Goal: Task Accomplishment & Management: Manage account settings

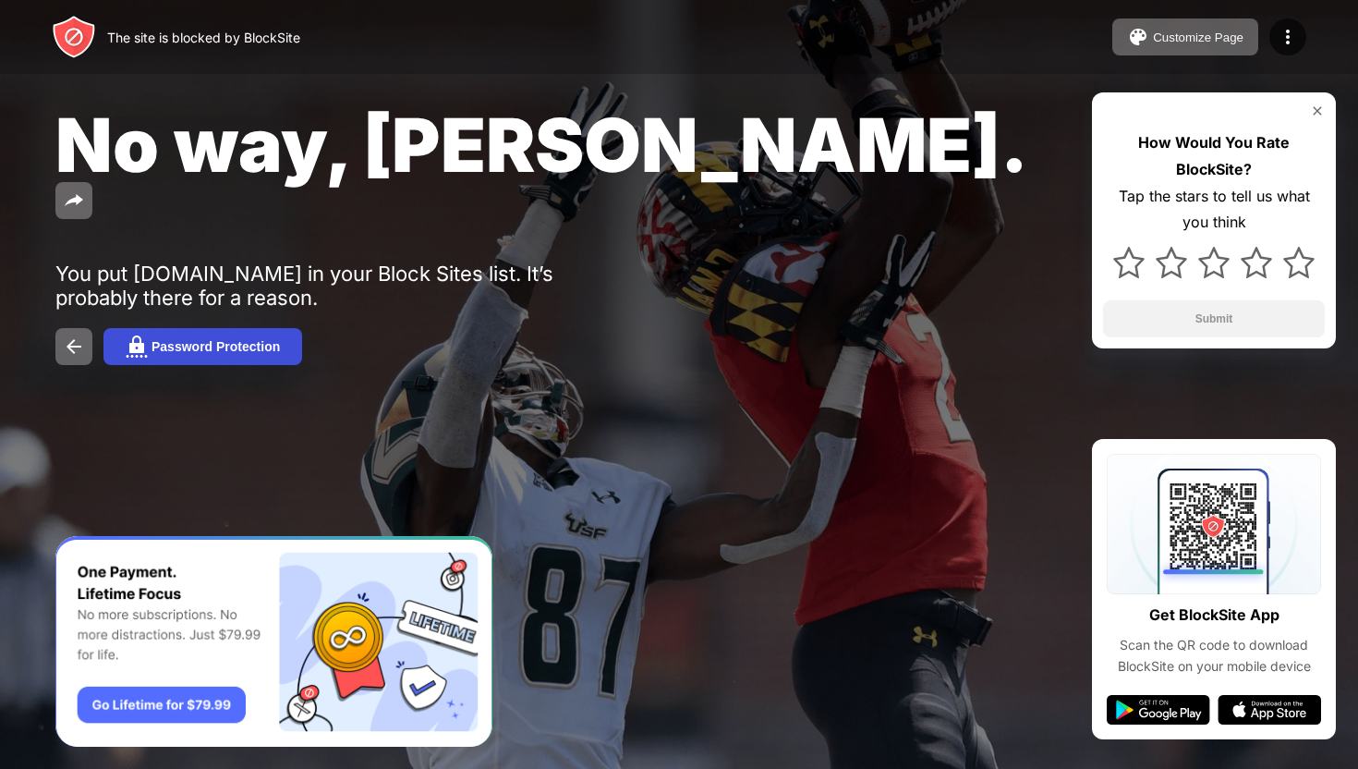
click at [147, 335] on img at bounding box center [137, 346] width 22 height 22
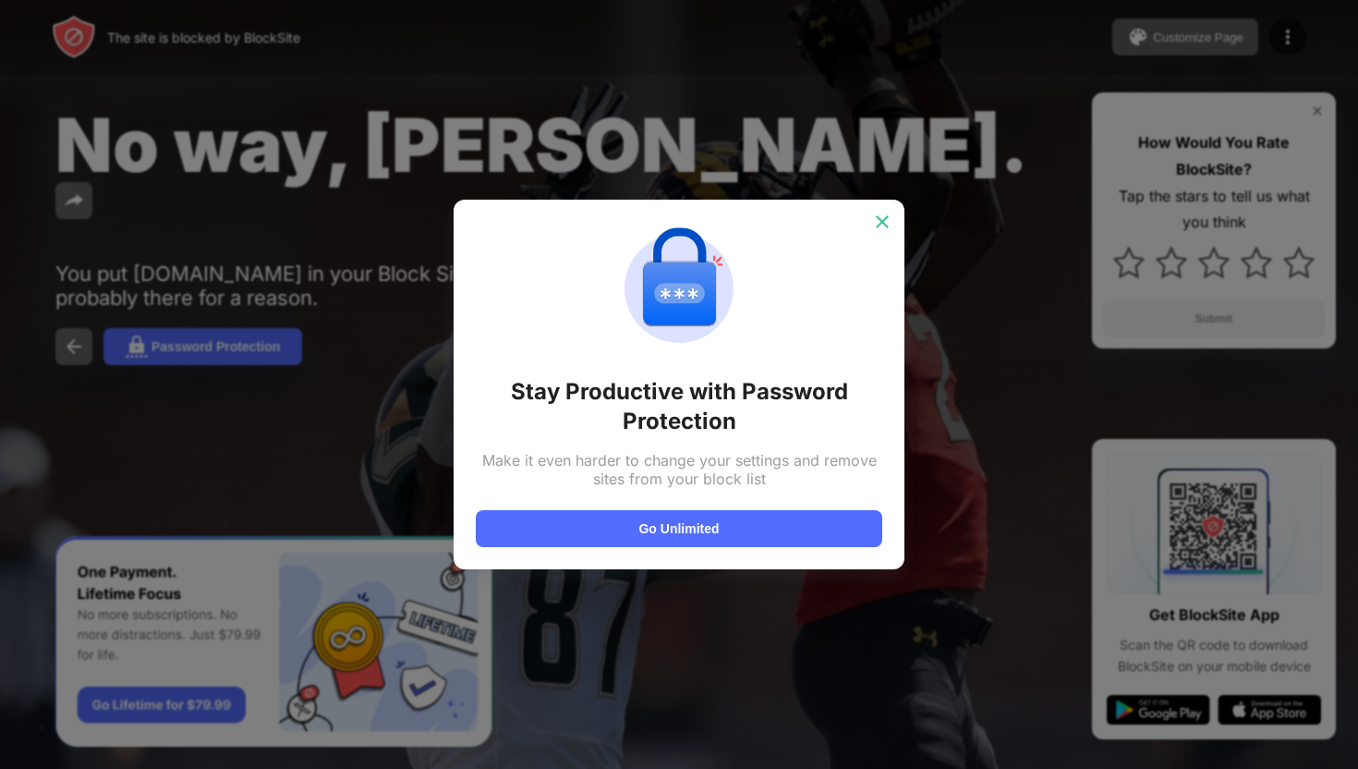
click at [884, 219] on img at bounding box center [882, 221] width 18 height 18
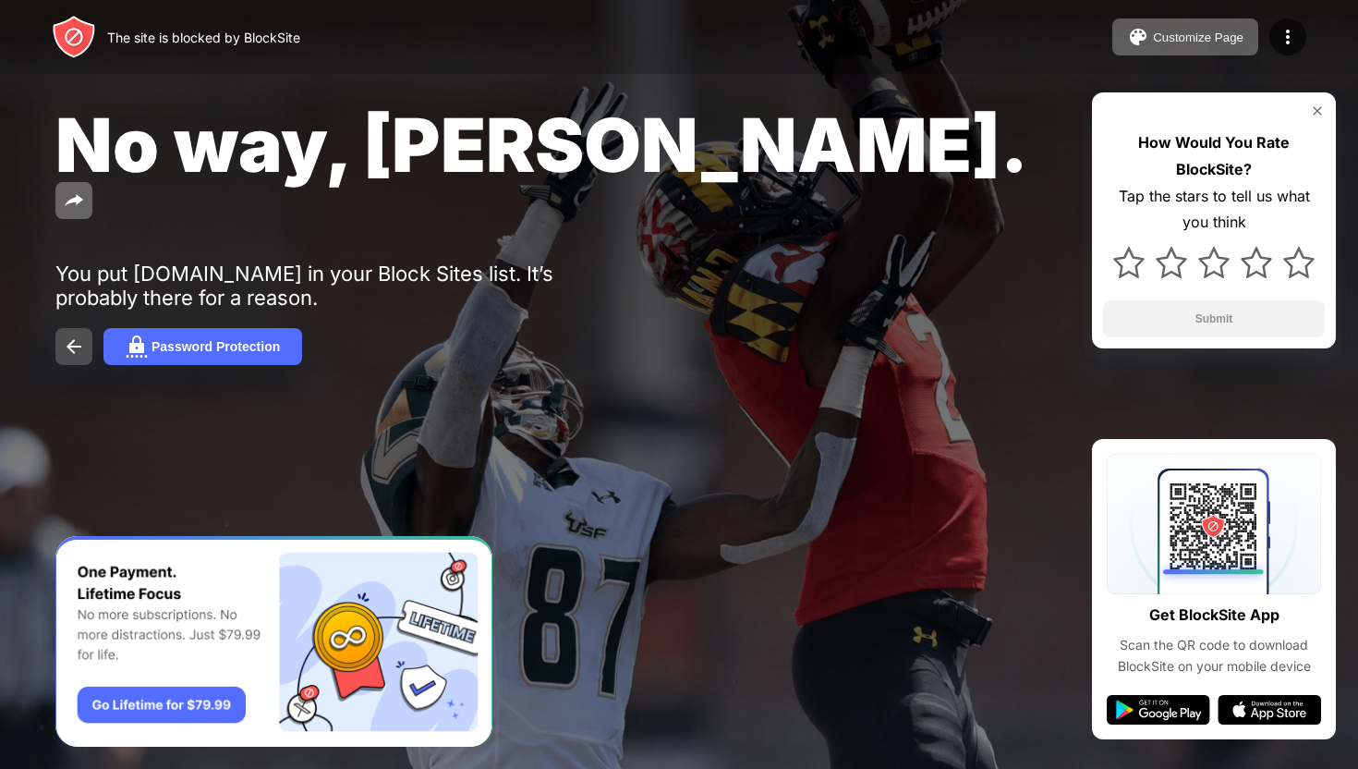
click at [64, 335] on img at bounding box center [74, 346] width 22 height 22
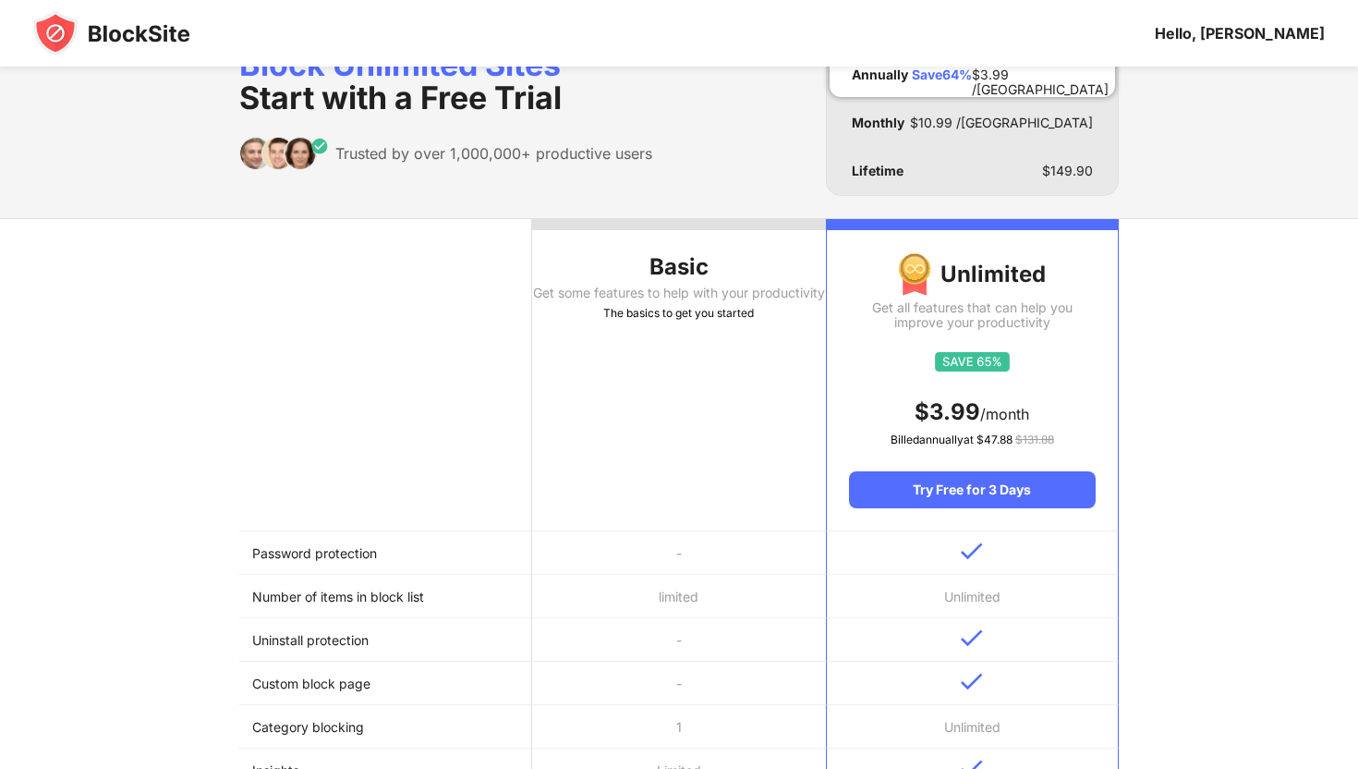
scroll to position [38, 0]
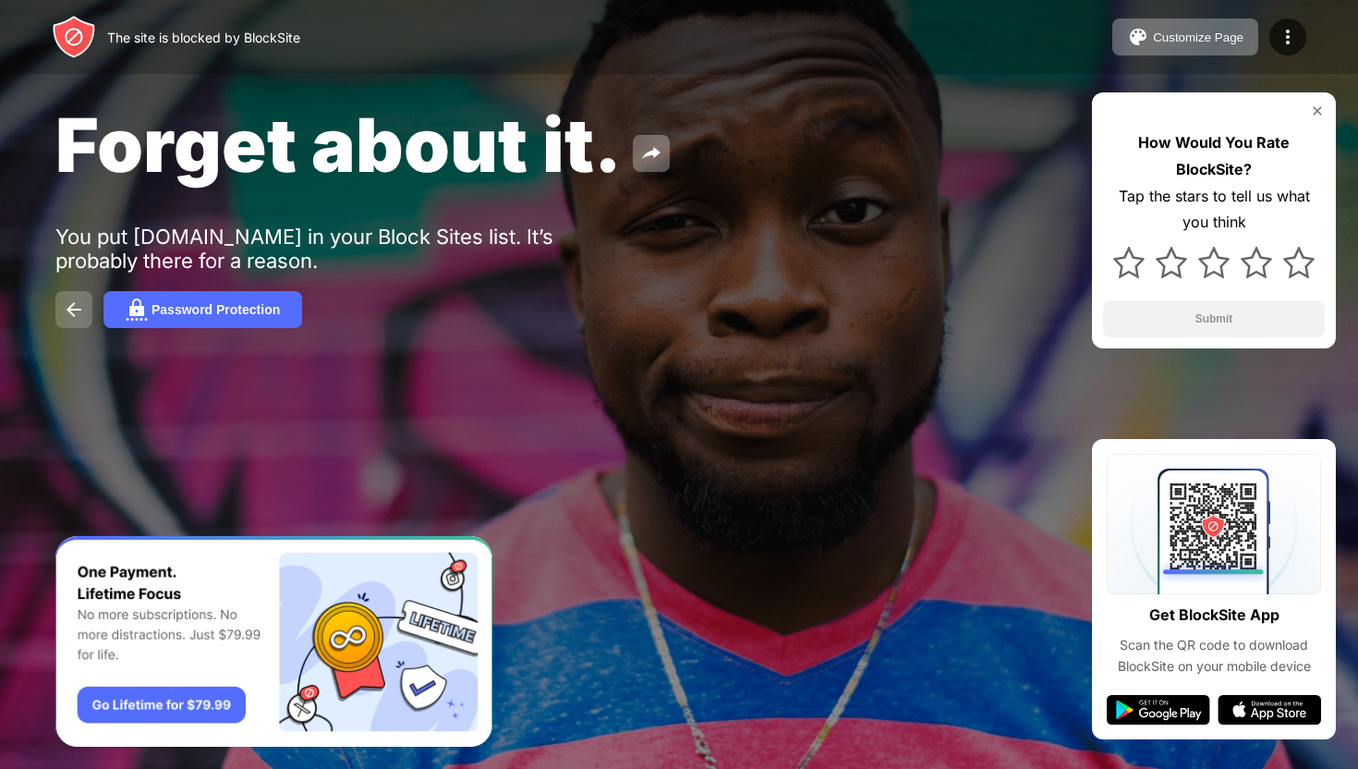
click at [75, 312] on img at bounding box center [74, 309] width 22 height 22
click at [67, 316] on img at bounding box center [74, 309] width 22 height 22
click at [68, 312] on img at bounding box center [74, 309] width 22 height 22
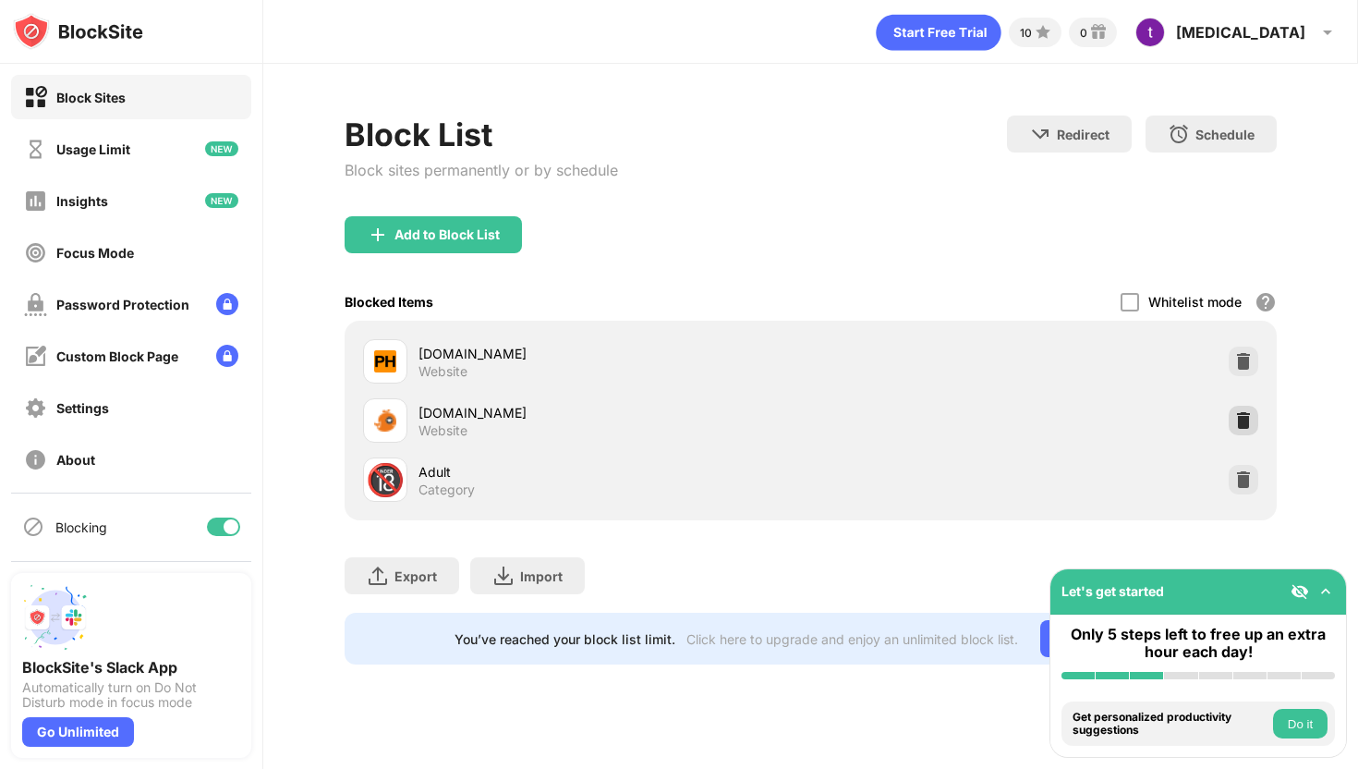
click at [1243, 420] on img at bounding box center [1243, 420] width 18 height 18
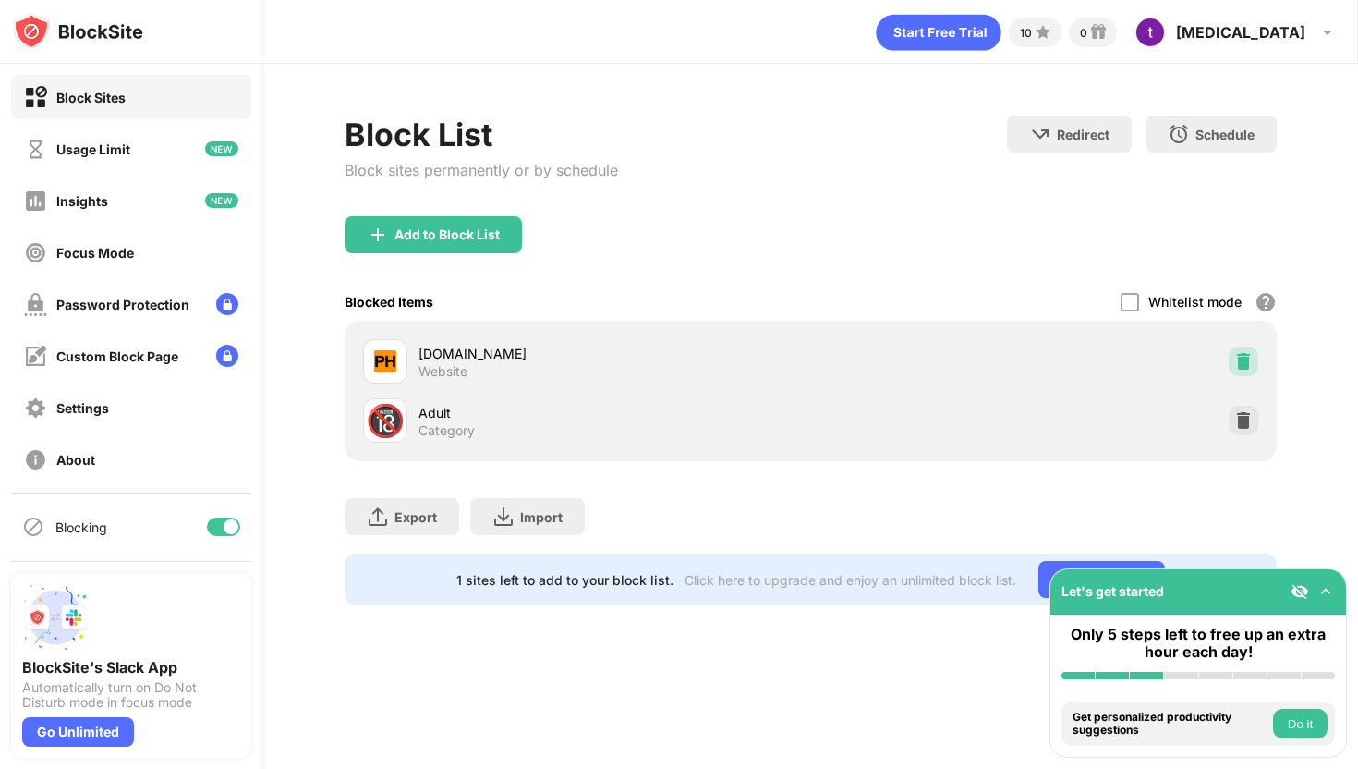
click at [1242, 356] on img at bounding box center [1243, 361] width 18 height 18
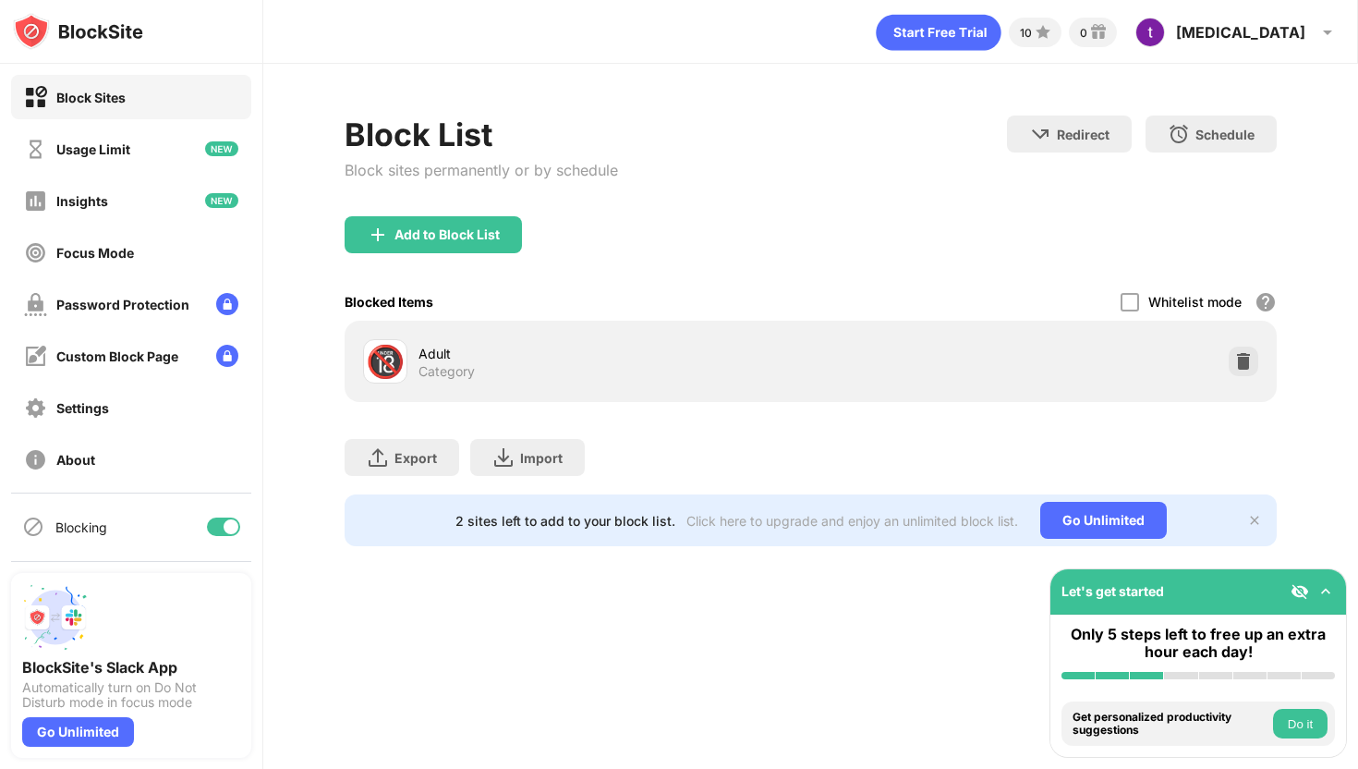
click at [1242, 356] on img at bounding box center [1243, 361] width 18 height 18
